Goal: Transaction & Acquisition: Purchase product/service

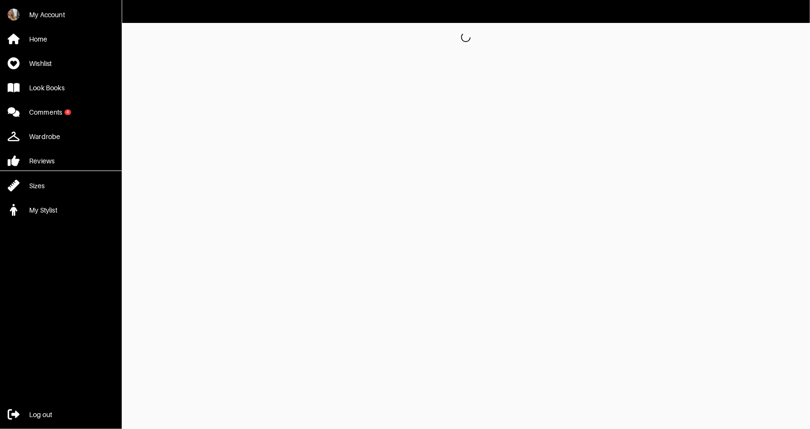
click at [63, 95] on link "Look Books" at bounding box center [61, 88] width 122 height 20
click at [55, 84] on div "Look Books" at bounding box center [46, 88] width 35 height 10
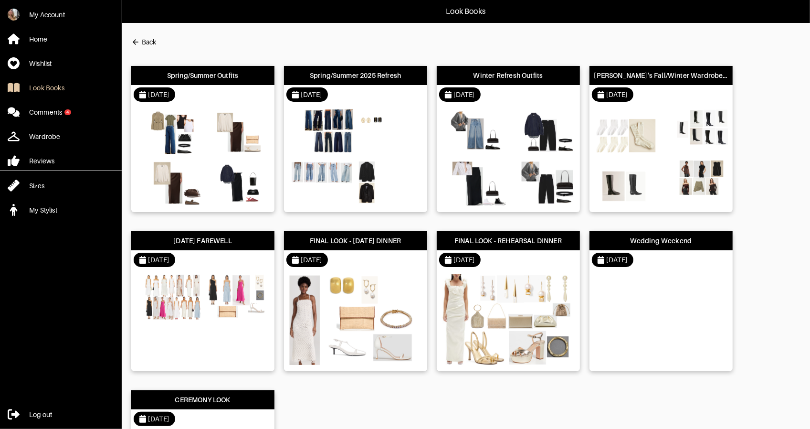
click at [396, 97] on div "[DATE]" at bounding box center [355, 94] width 143 height 19
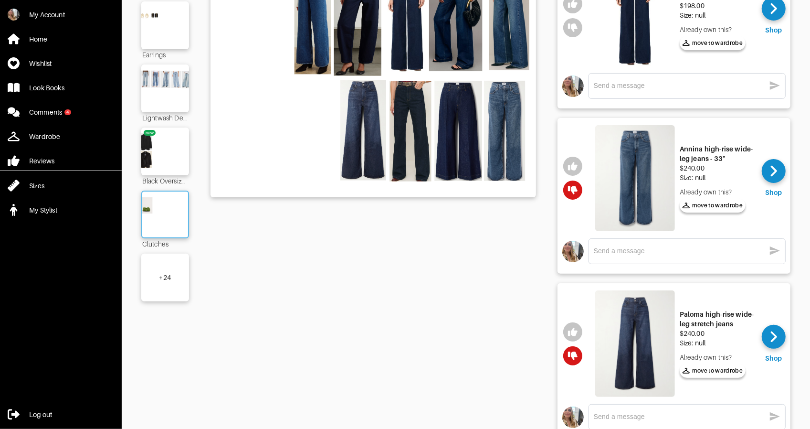
scroll to position [178, 0]
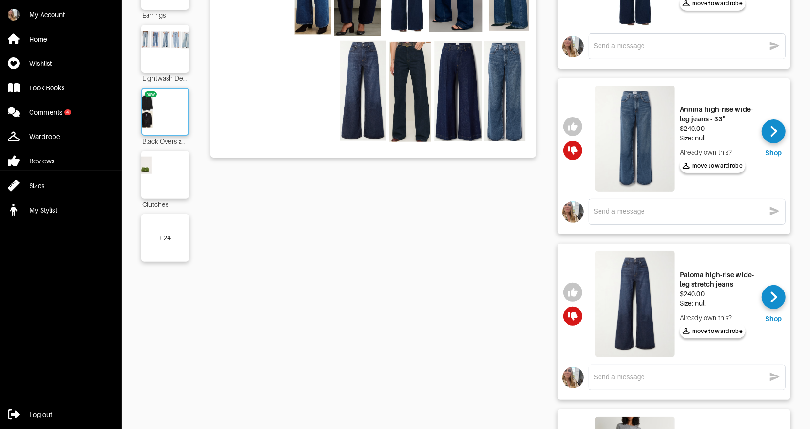
click at [158, 103] on img at bounding box center [165, 112] width 52 height 36
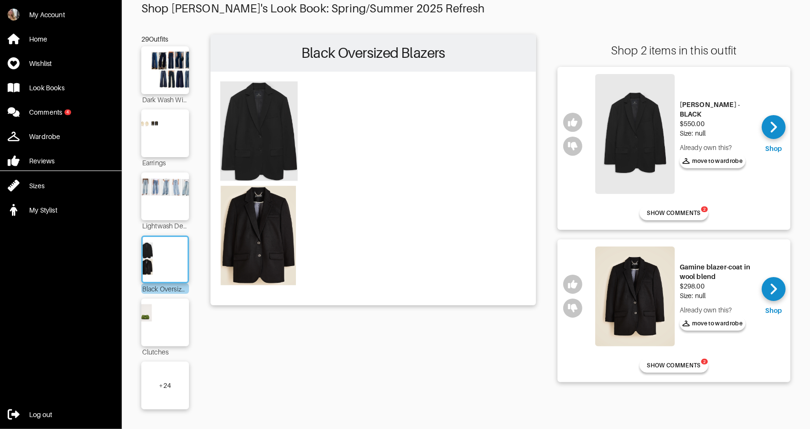
click at [640, 130] on img at bounding box center [635, 134] width 80 height 120
click at [687, 206] on button "2 SHOW COMMENTS" at bounding box center [674, 213] width 69 height 14
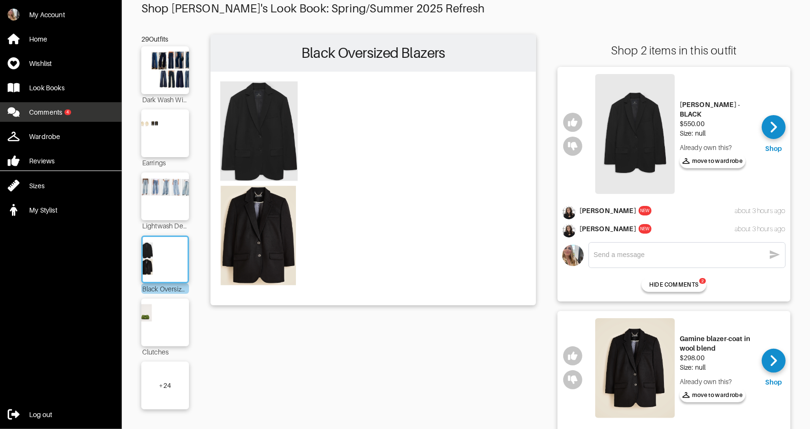
click at [61, 113] on div "Comments" at bounding box center [45, 112] width 33 height 10
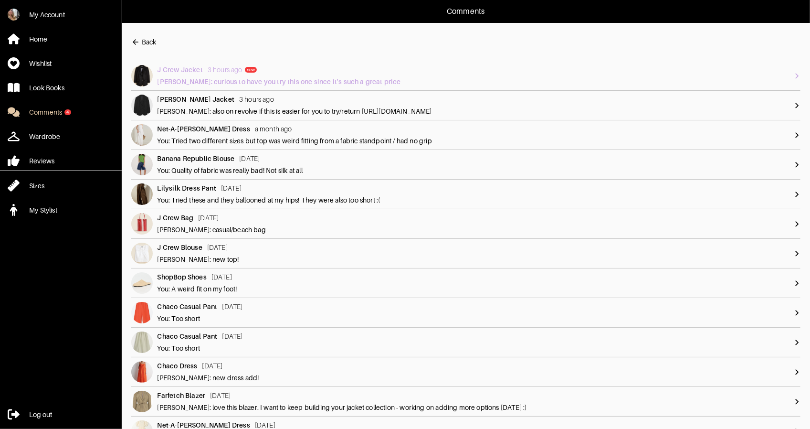
click at [791, 76] on div "J Crew Jacket new 3 hours ago new [PERSON_NAME]: curious to have you try this o…" at bounding box center [476, 75] width 636 height 21
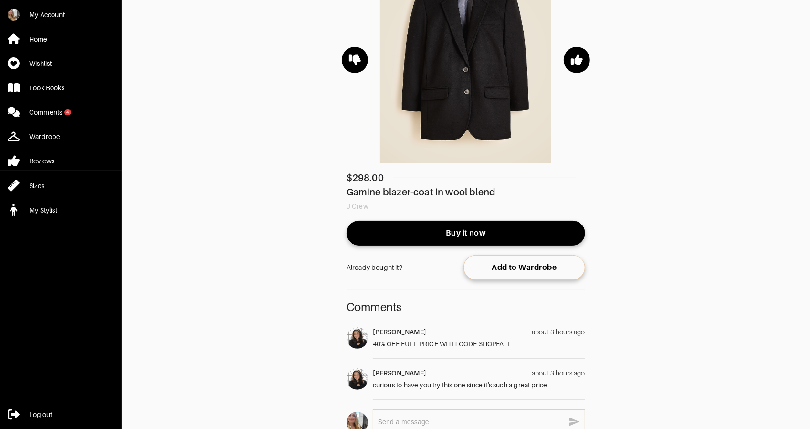
scroll to position [156, 0]
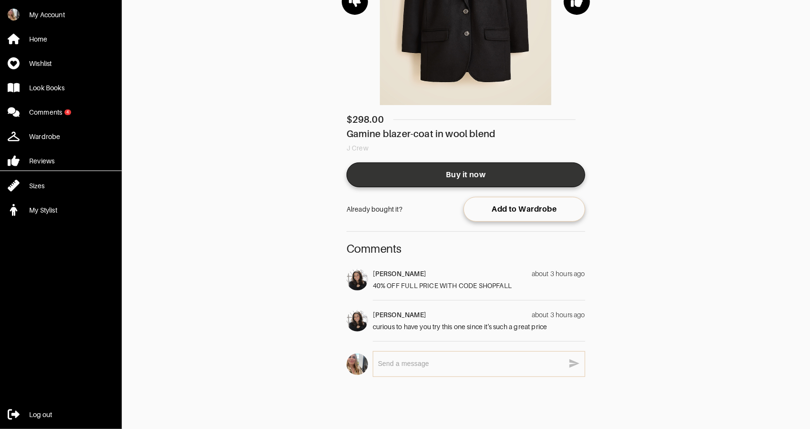
click at [448, 174] on span "Buy it now" at bounding box center [465, 175] width 223 height 10
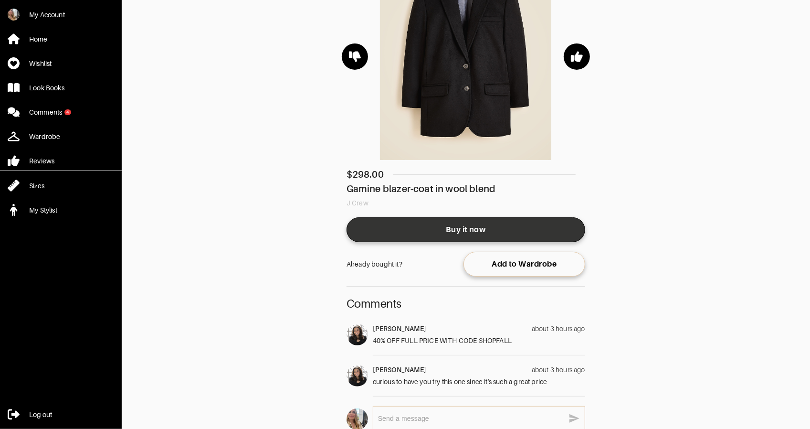
scroll to position [34, 0]
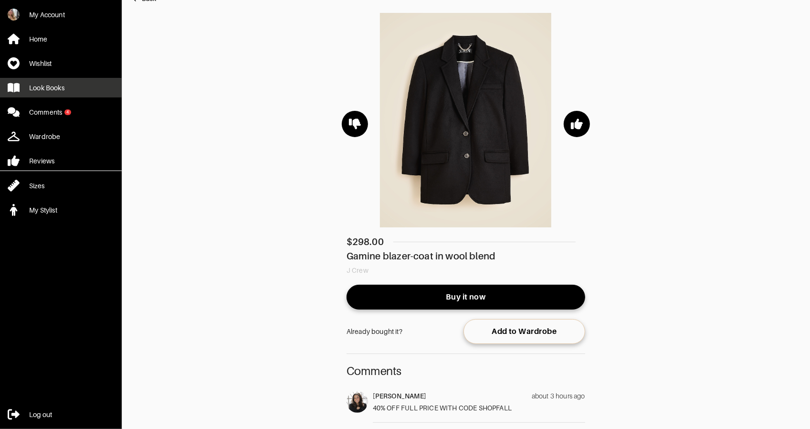
click at [53, 93] on link "Look Books" at bounding box center [61, 88] width 122 height 20
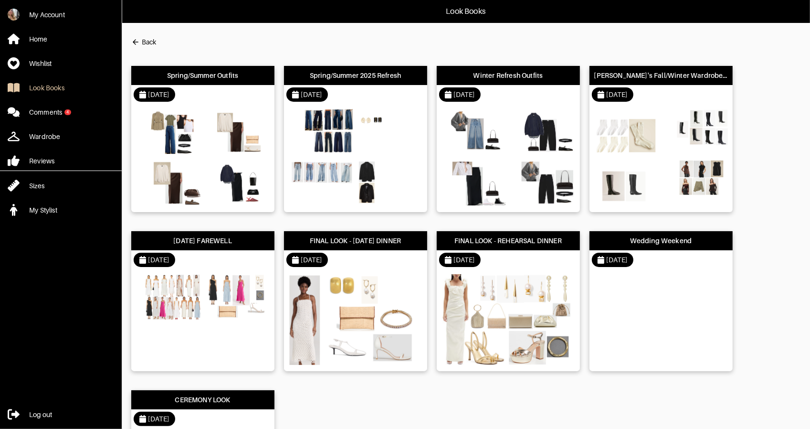
click at [368, 97] on div "[DATE]" at bounding box center [355, 94] width 143 height 19
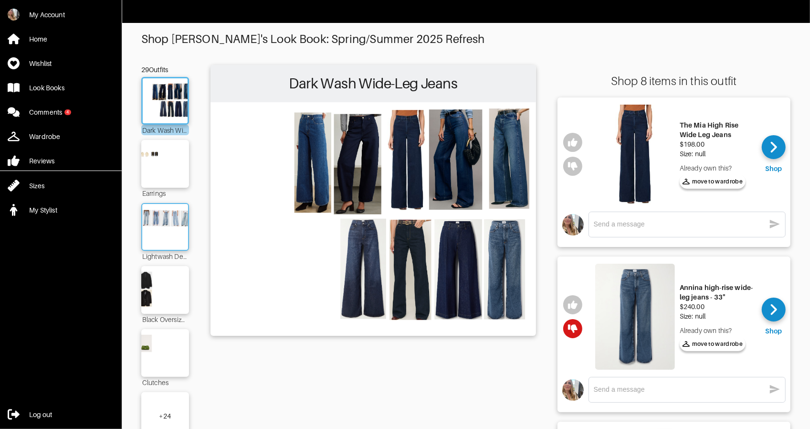
scroll to position [264, 0]
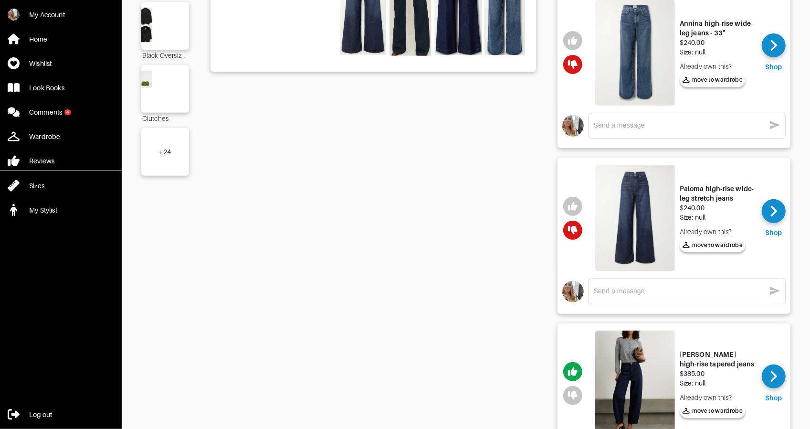
click at [152, 148] on div "+ 24" at bounding box center [165, 152] width 48 height 48
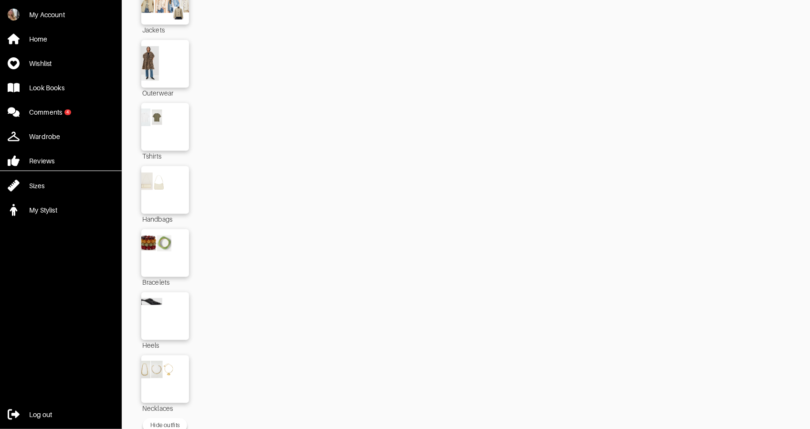
scroll to position [1497, 0]
